Goal: Task Accomplishment & Management: Use online tool/utility

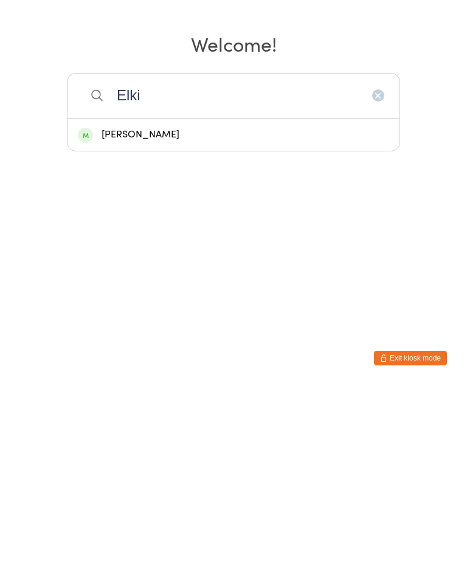
type input "Elki"
click at [170, 321] on div "[PERSON_NAME]" at bounding box center [233, 329] width 311 height 16
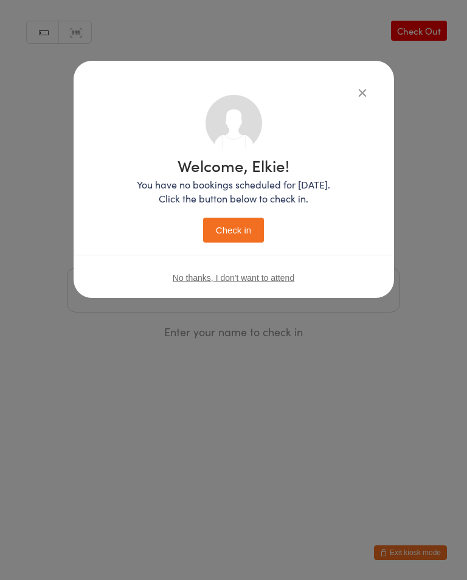
click at [244, 234] on button "Check in" at bounding box center [233, 229] width 61 height 25
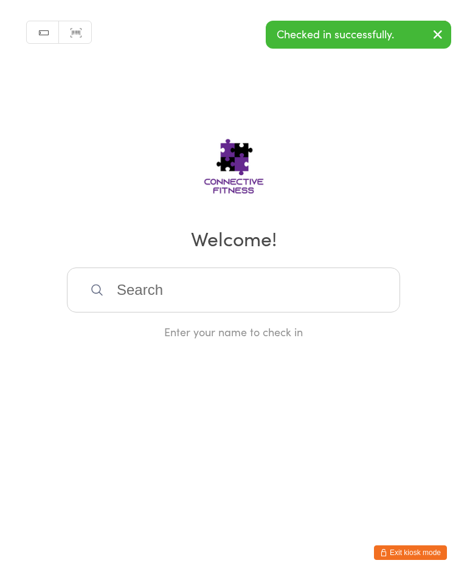
click at [132, 291] on input "search" at bounding box center [233, 289] width 333 height 45
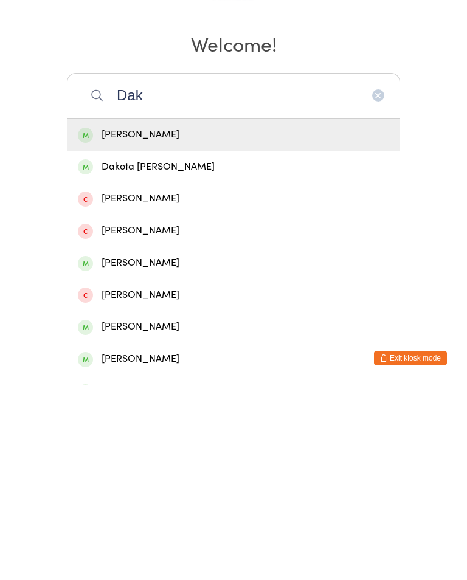
type input "Dak"
click at [137, 313] on div "[PERSON_NAME]" at bounding box center [233, 329] width 332 height 32
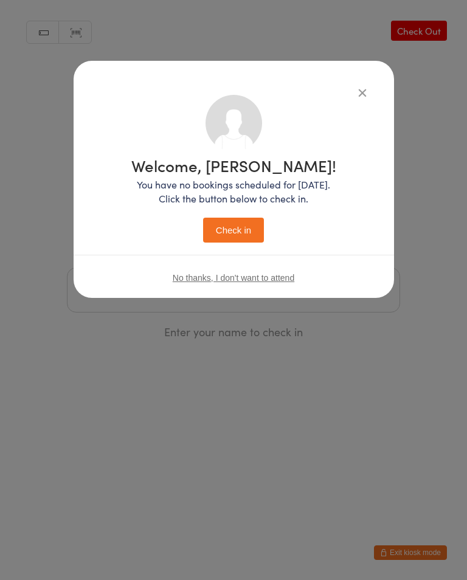
click at [239, 226] on button "Check in" at bounding box center [233, 229] width 61 height 25
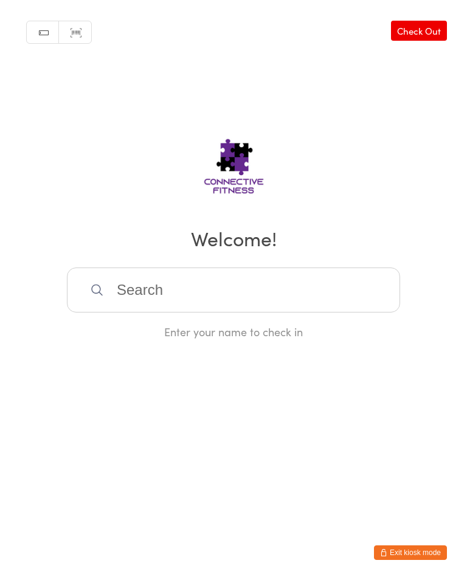
click at [180, 312] on input "search" at bounding box center [233, 289] width 333 height 45
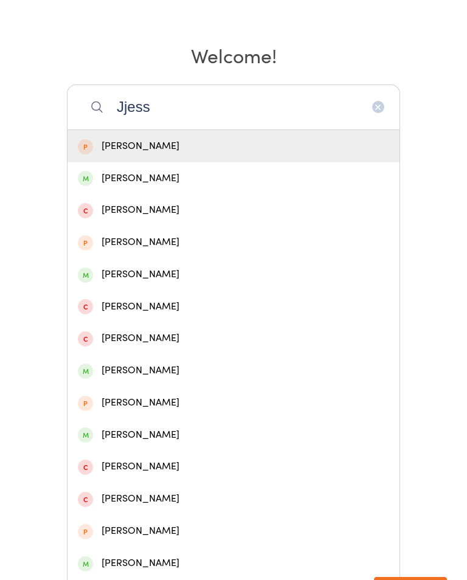
scroll to position [226, 0]
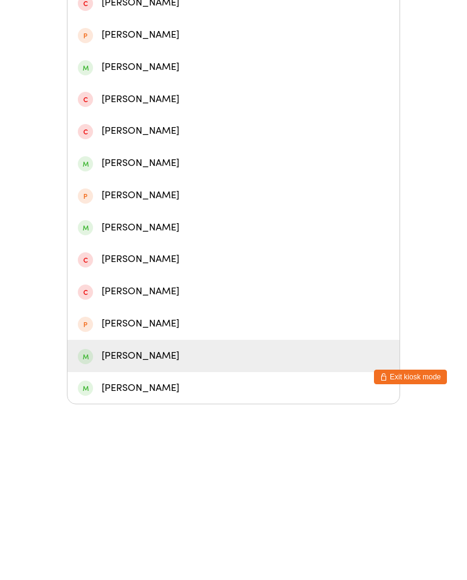
type input "Jjess"
click at [134, 523] on div "[PERSON_NAME]" at bounding box center [233, 531] width 311 height 16
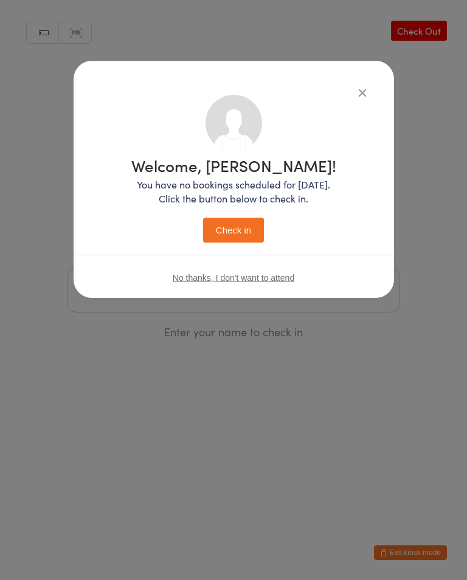
click at [228, 224] on button "Check in" at bounding box center [233, 229] width 61 height 25
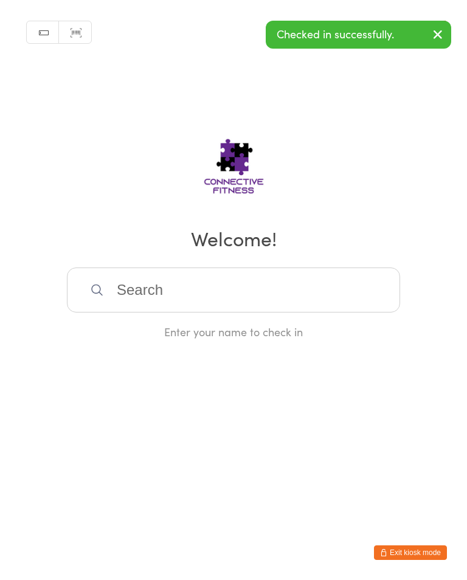
click at [335, 289] on input "search" at bounding box center [233, 289] width 333 height 45
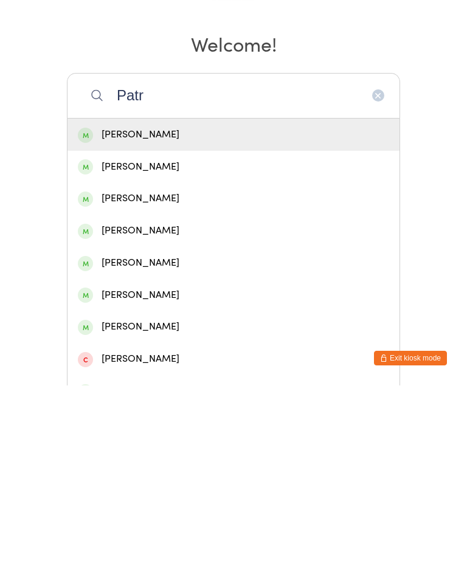
type input "Patr"
click at [208, 321] on div "[PERSON_NAME]" at bounding box center [233, 329] width 311 height 16
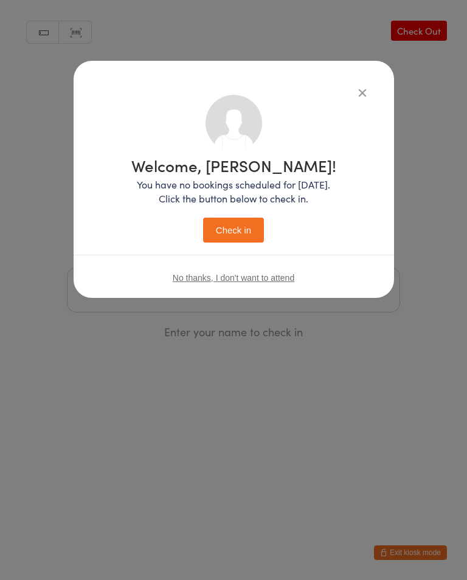
click at [251, 230] on button "Check in" at bounding box center [233, 229] width 61 height 25
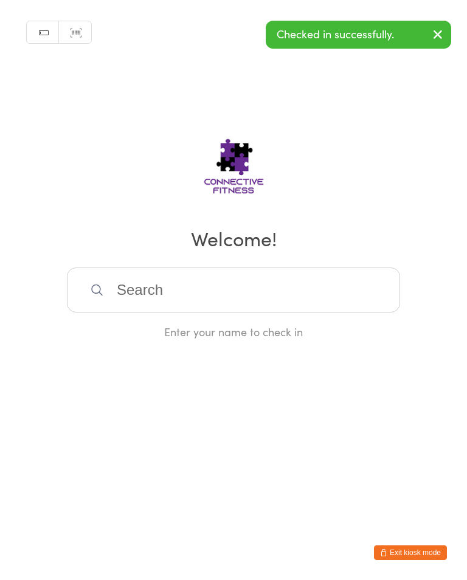
click at [213, 277] on input "search" at bounding box center [233, 289] width 333 height 45
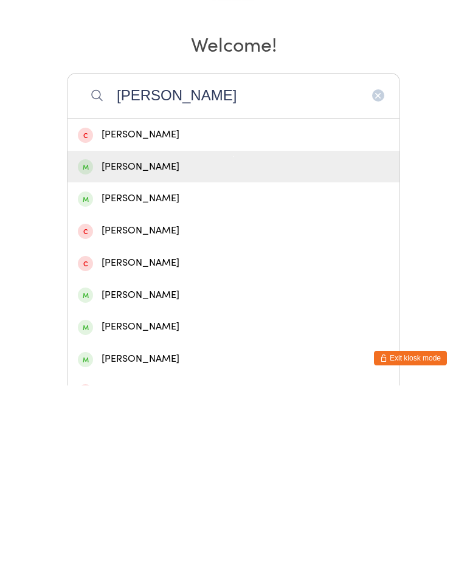
type input "[PERSON_NAME]"
click at [129, 353] on div "[PERSON_NAME]" at bounding box center [233, 361] width 311 height 16
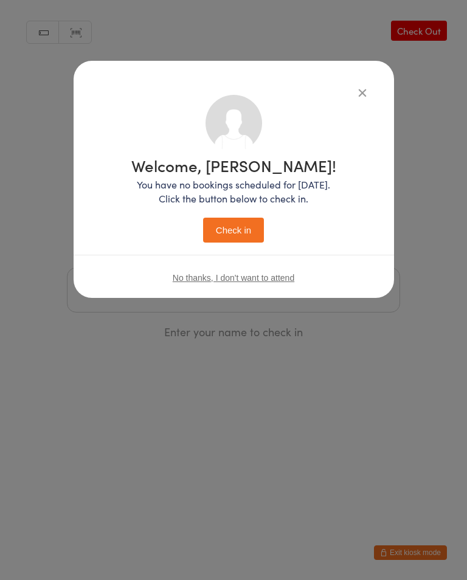
click at [241, 228] on button "Check in" at bounding box center [233, 229] width 61 height 25
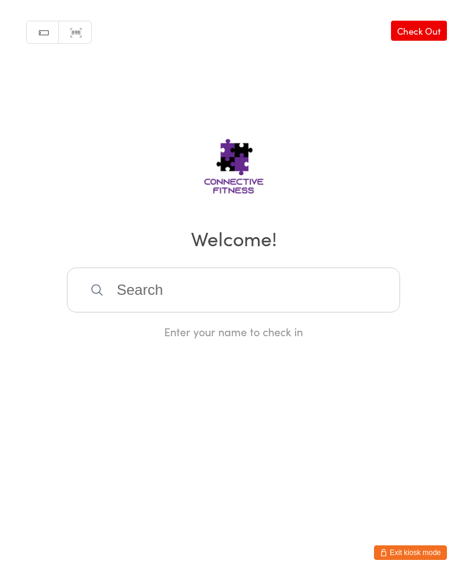
click at [348, 275] on input "search" at bounding box center [233, 289] width 333 height 45
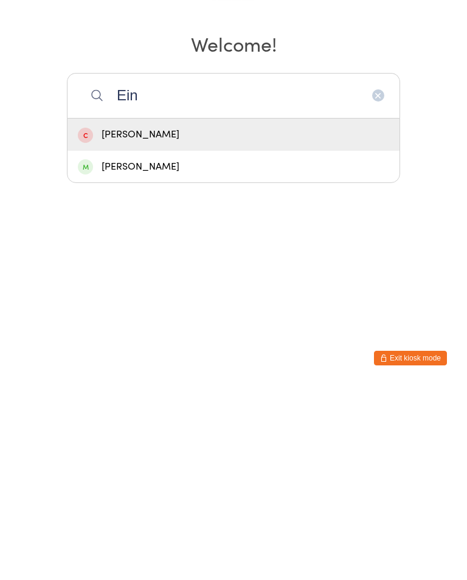
type input "Ein"
click at [244, 353] on div "[PERSON_NAME]" at bounding box center [233, 361] width 311 height 16
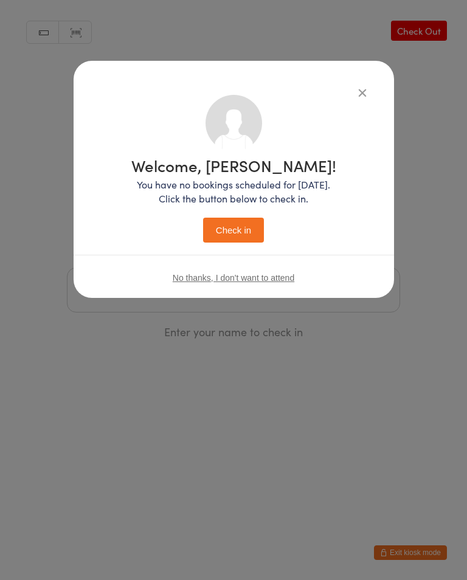
click at [248, 221] on button "Check in" at bounding box center [233, 229] width 61 height 25
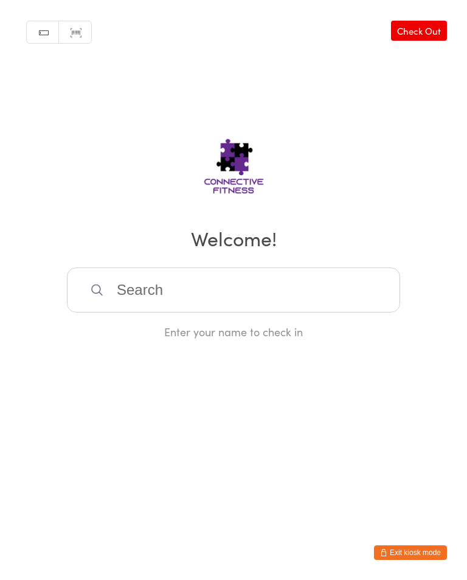
click at [286, 310] on input "search" at bounding box center [233, 289] width 333 height 45
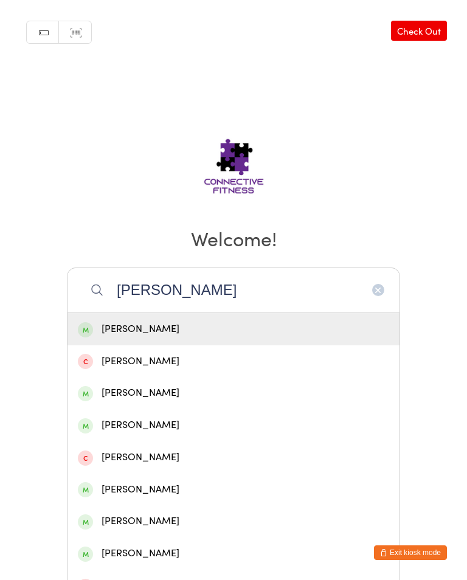
type input "[PERSON_NAME]"
click at [168, 337] on div "[PERSON_NAME]" at bounding box center [233, 329] width 311 height 16
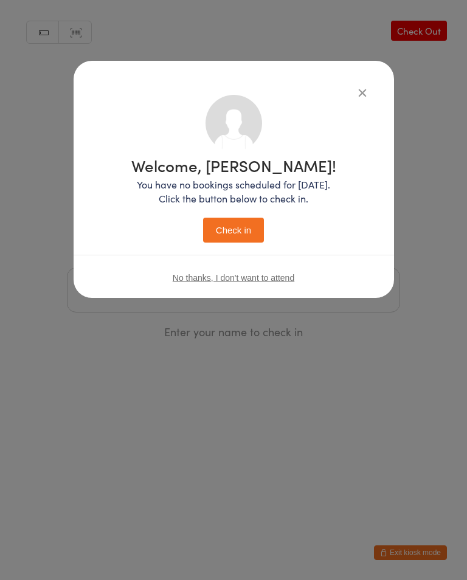
click at [248, 233] on button "Check in" at bounding box center [233, 229] width 61 height 25
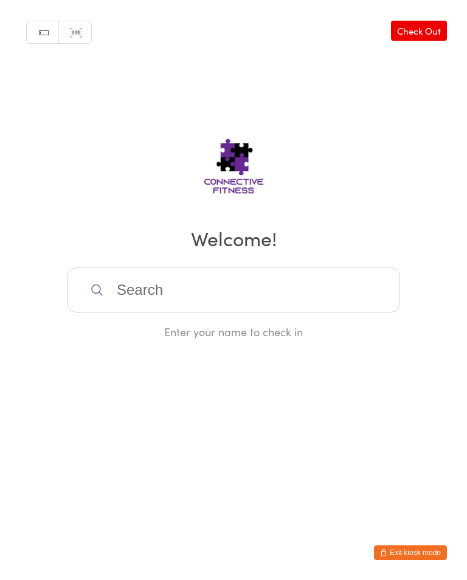
click at [290, 290] on input "search" at bounding box center [233, 289] width 333 height 45
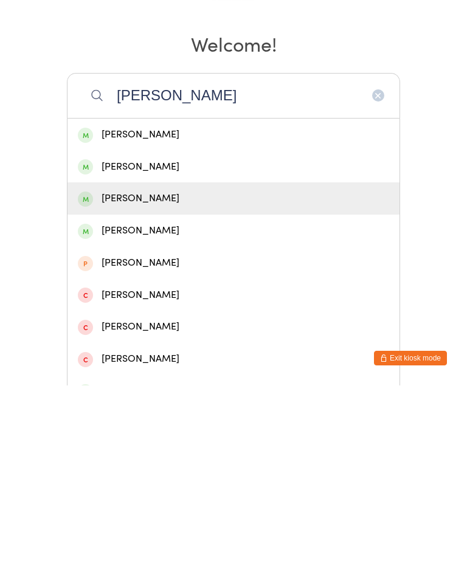
type input "[PERSON_NAME]"
click at [221, 377] on div "[PERSON_NAME]" at bounding box center [233, 393] width 332 height 32
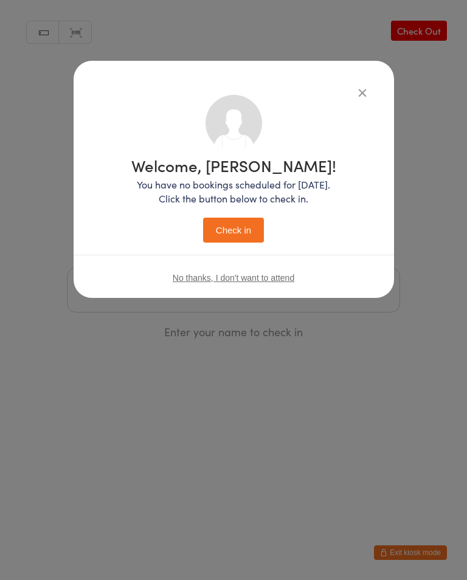
click at [245, 236] on button "Check in" at bounding box center [233, 229] width 61 height 25
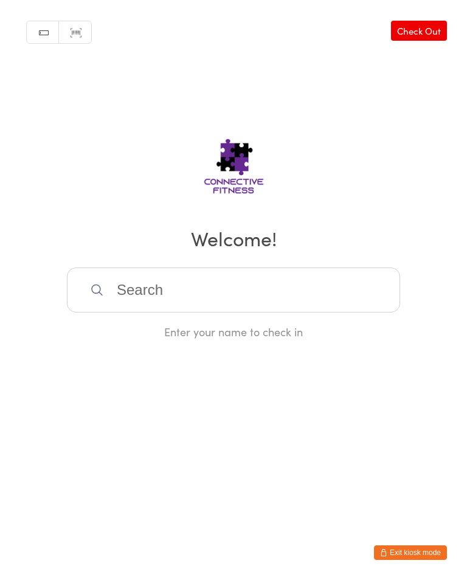
click at [323, 312] on input "search" at bounding box center [233, 289] width 333 height 45
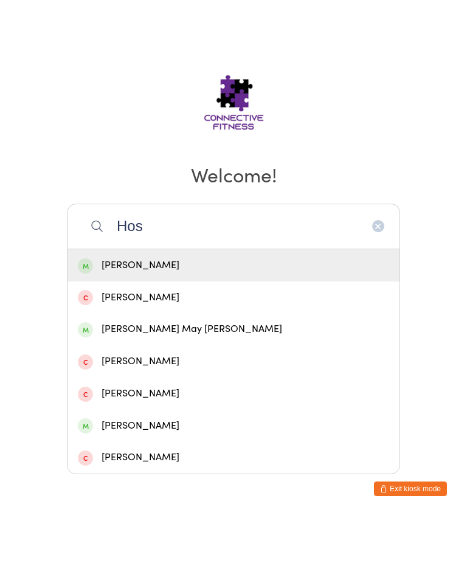
type input "Hos"
click at [236, 313] on div "[PERSON_NAME]" at bounding box center [233, 329] width 332 height 32
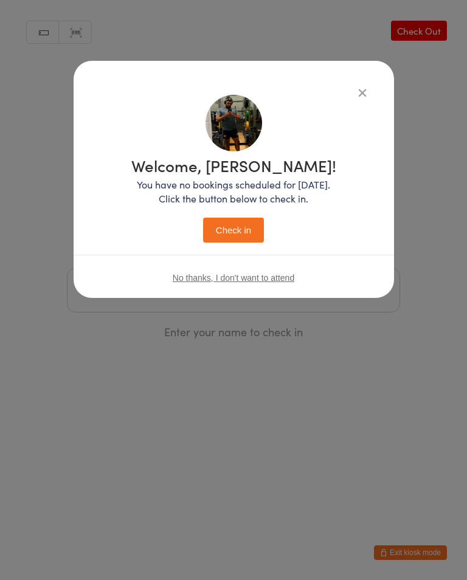
click at [243, 236] on button "Check in" at bounding box center [233, 229] width 61 height 25
